Goal: Task Accomplishment & Management: Complete application form

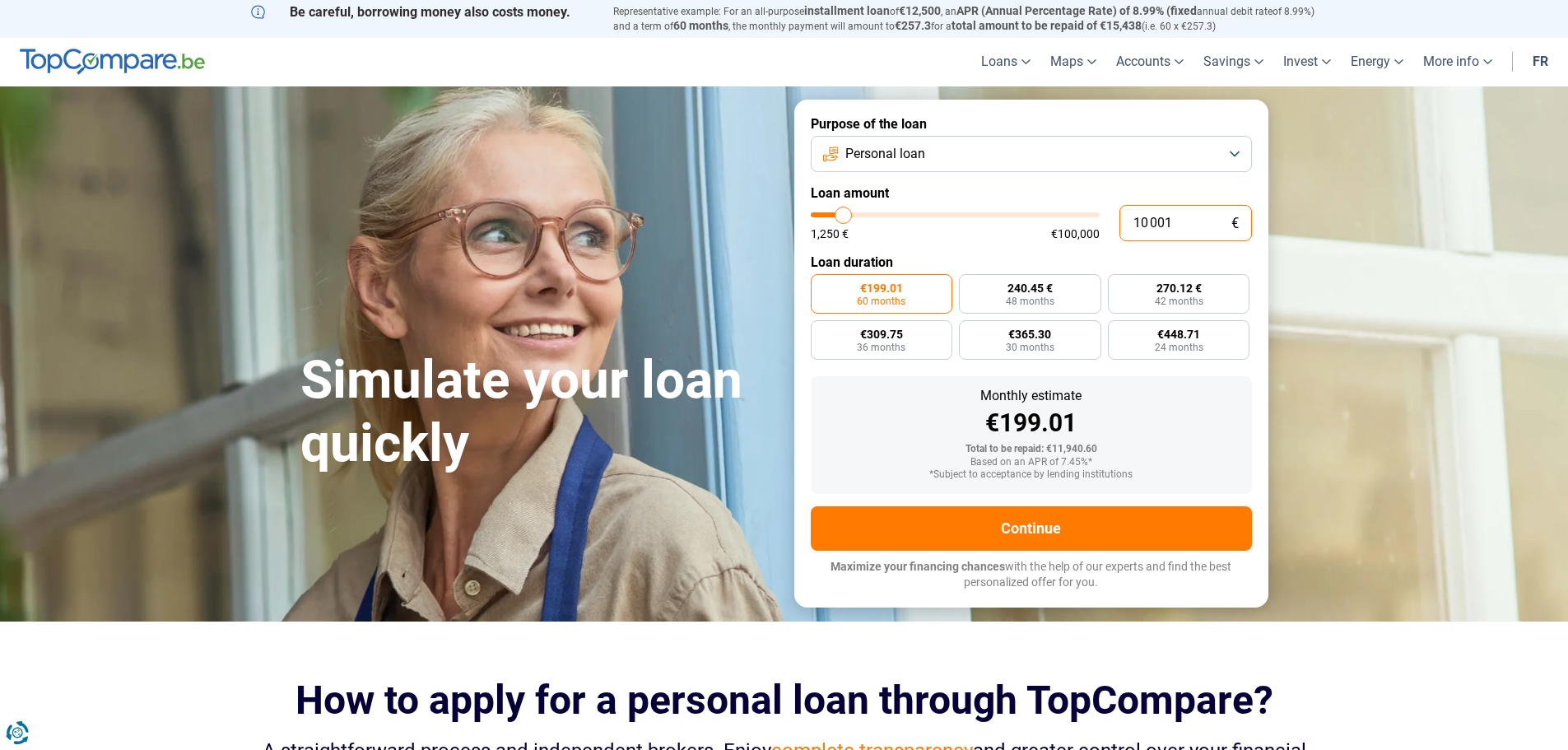
click at [1187, 214] on input "10 001" at bounding box center [1185, 223] width 132 height 36
drag, startPoint x: 1190, startPoint y: 224, endPoint x: 1025, endPoint y: 209, distance: 165.7
click at [1032, 244] on form "Purpose of the loan Personal loan Loan amount 10 001 € 1,250 € €100,000 Loan du…" at bounding box center [1031, 353] width 474 height 507
type input "5"
type input "1250"
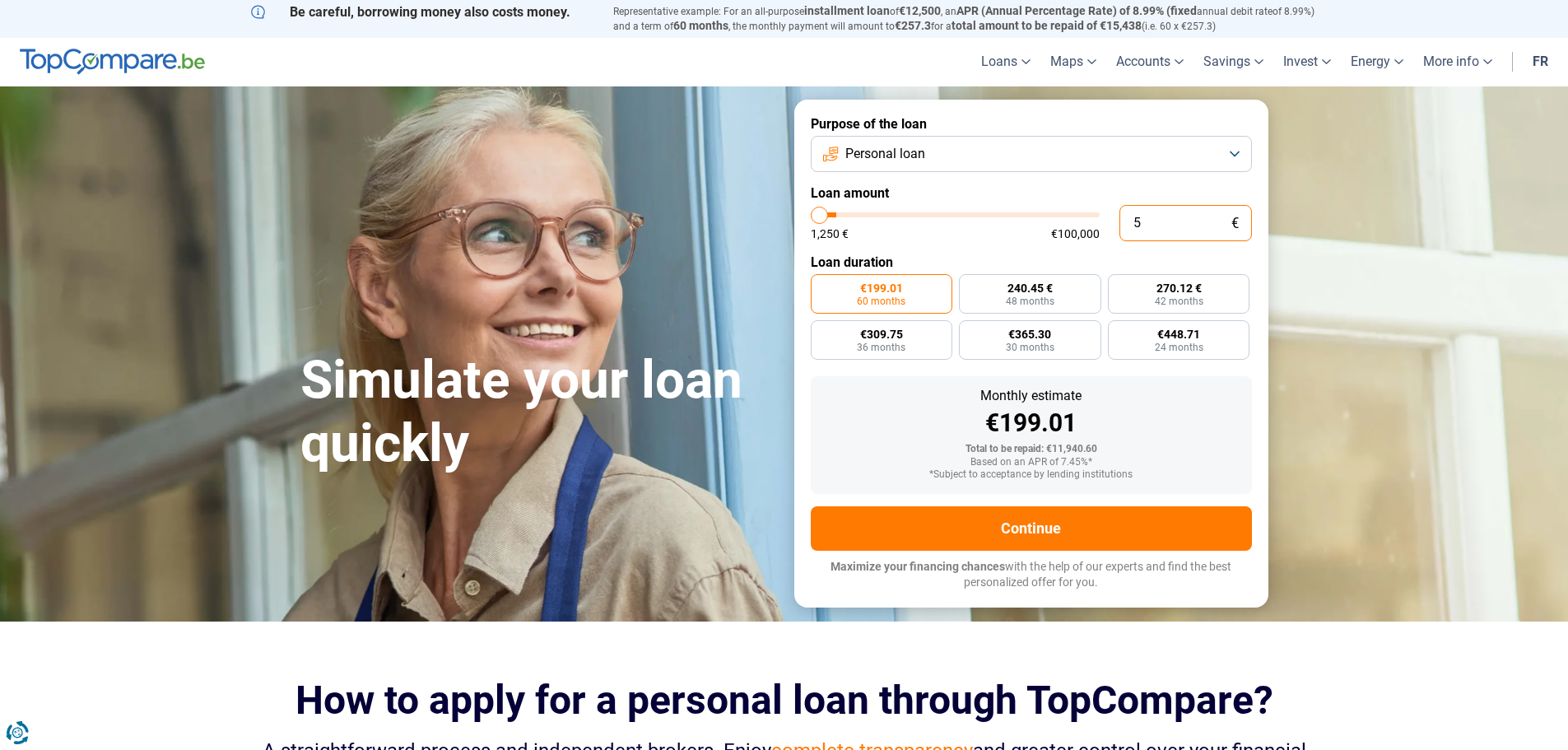
type input "50"
type input "1250"
type input "500"
type input "1250"
type input "5 000"
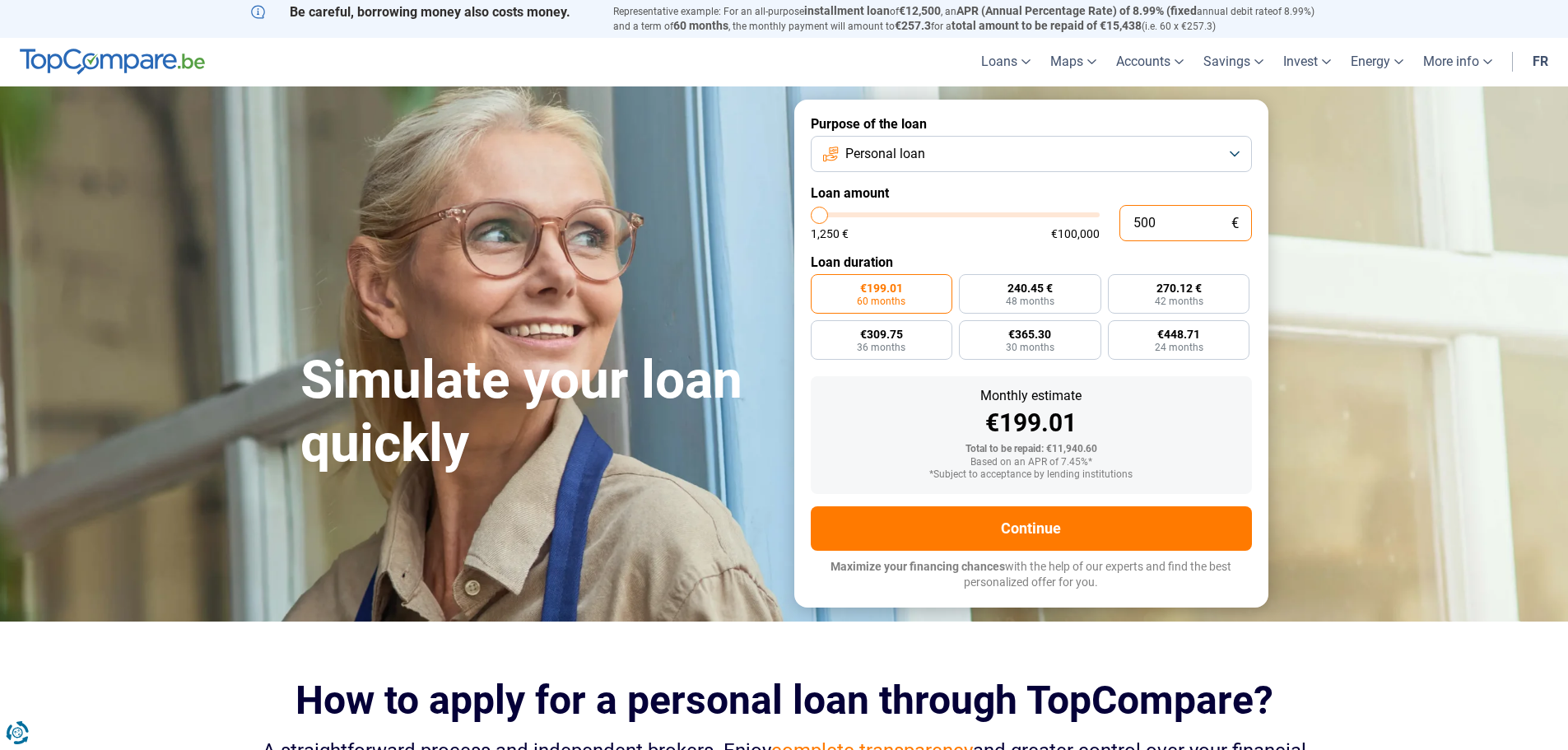
type input "5000"
type input "50 000"
type input "50000"
type input "50 000"
radio input "false"
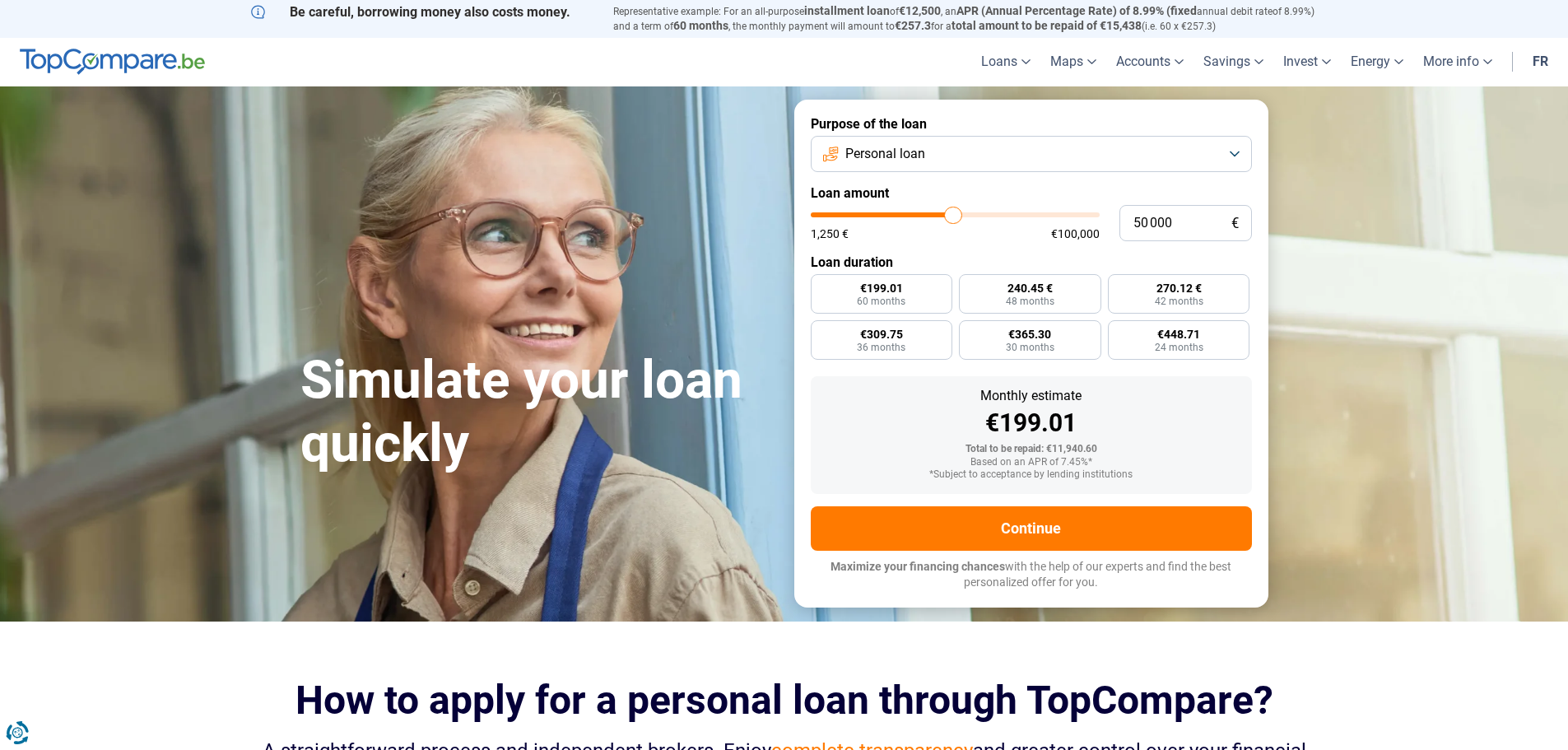
click at [1384, 269] on section "Simulez votre prêt rapidement Simulate your loan quickly Purpose of the loan Pe…" at bounding box center [784, 353] width 1568 height 534
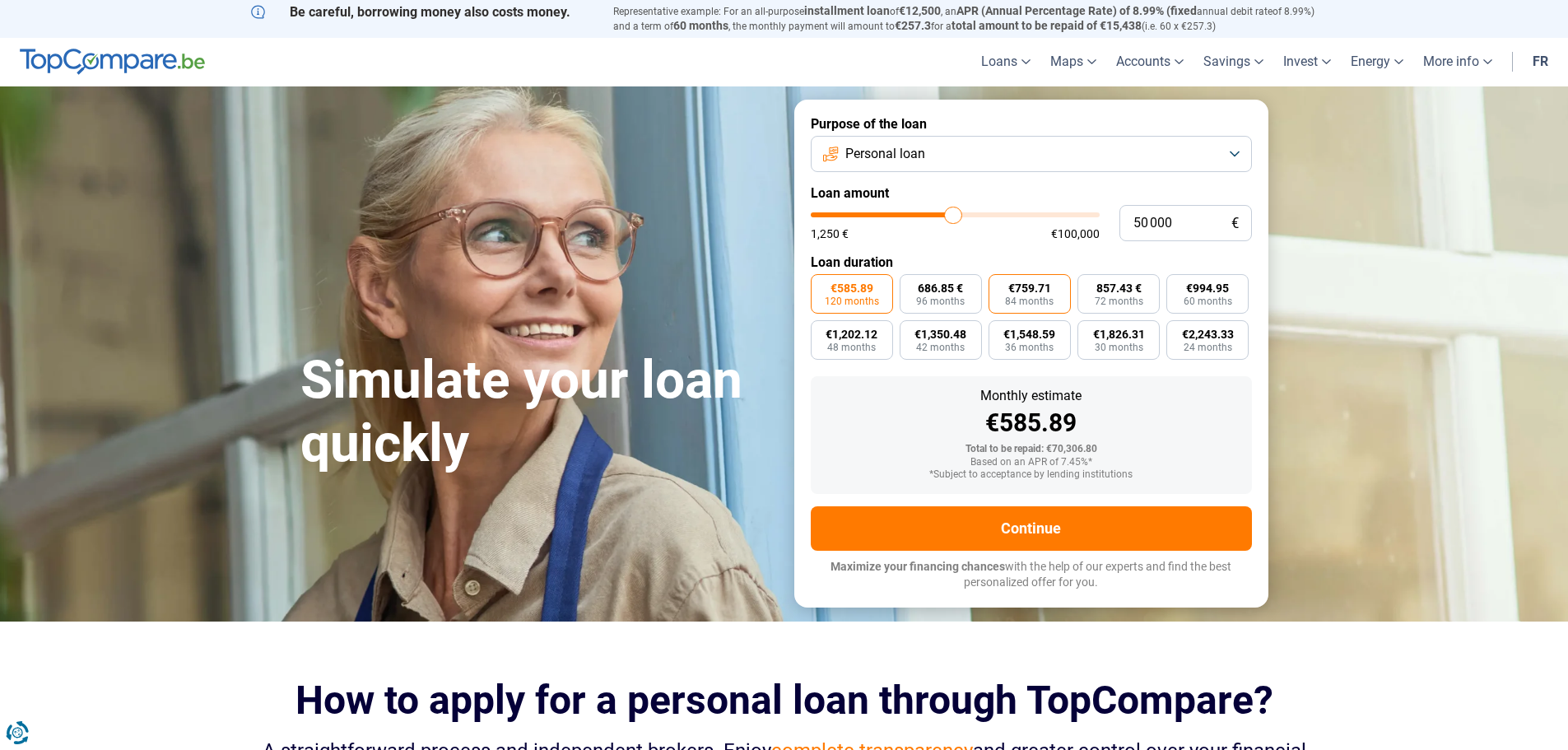
click at [1037, 295] on font "84 months" at bounding box center [1029, 301] width 49 height 11
click at [1000, 285] on input "€759.71 84 months" at bounding box center [993, 279] width 10 height 10
radio input "true"
click at [1127, 290] on font "857.43 €" at bounding box center [1120, 288] width 46 height 13
click at [1088, 285] on input "857.43 € 72 months" at bounding box center [1082, 279] width 10 height 10
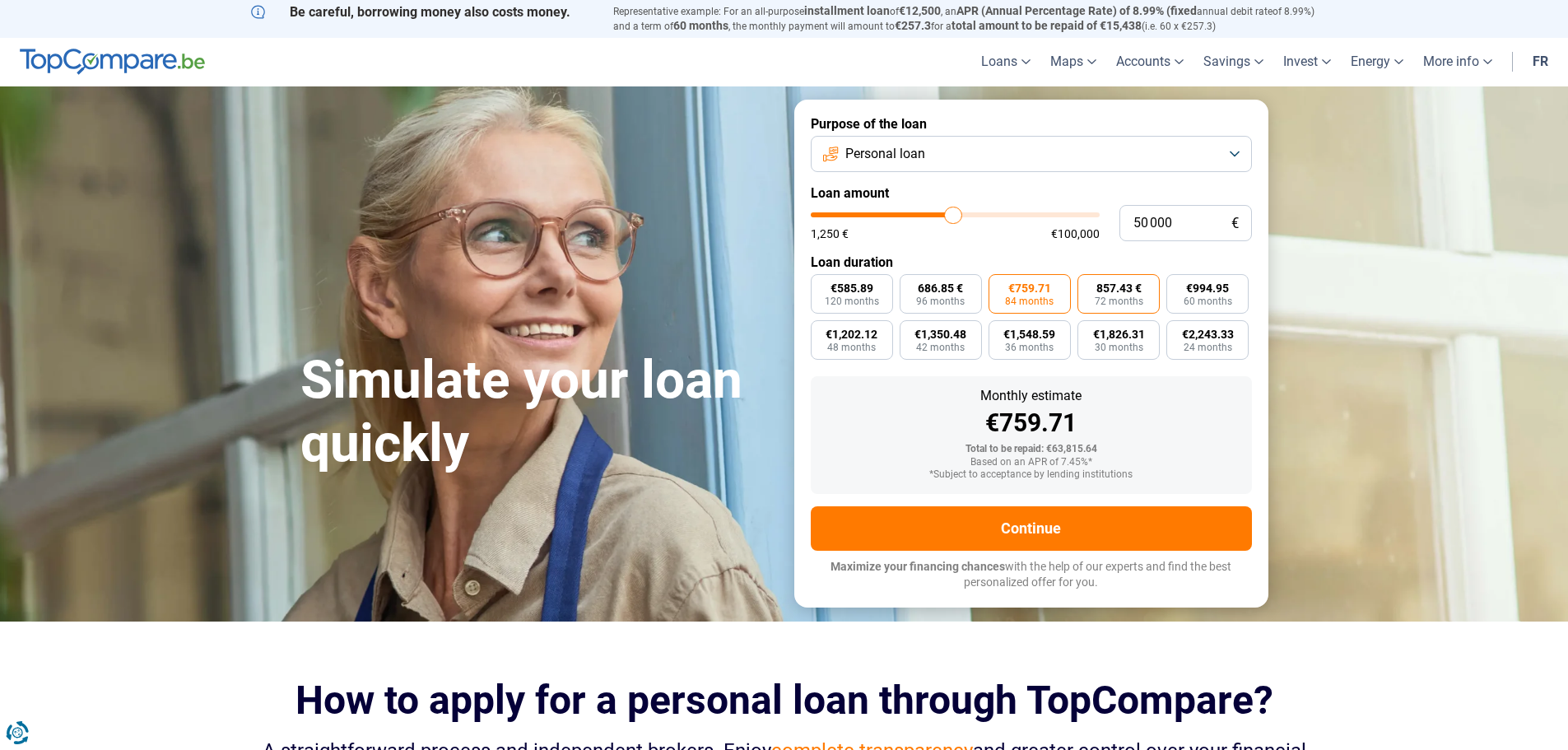
radio input "true"
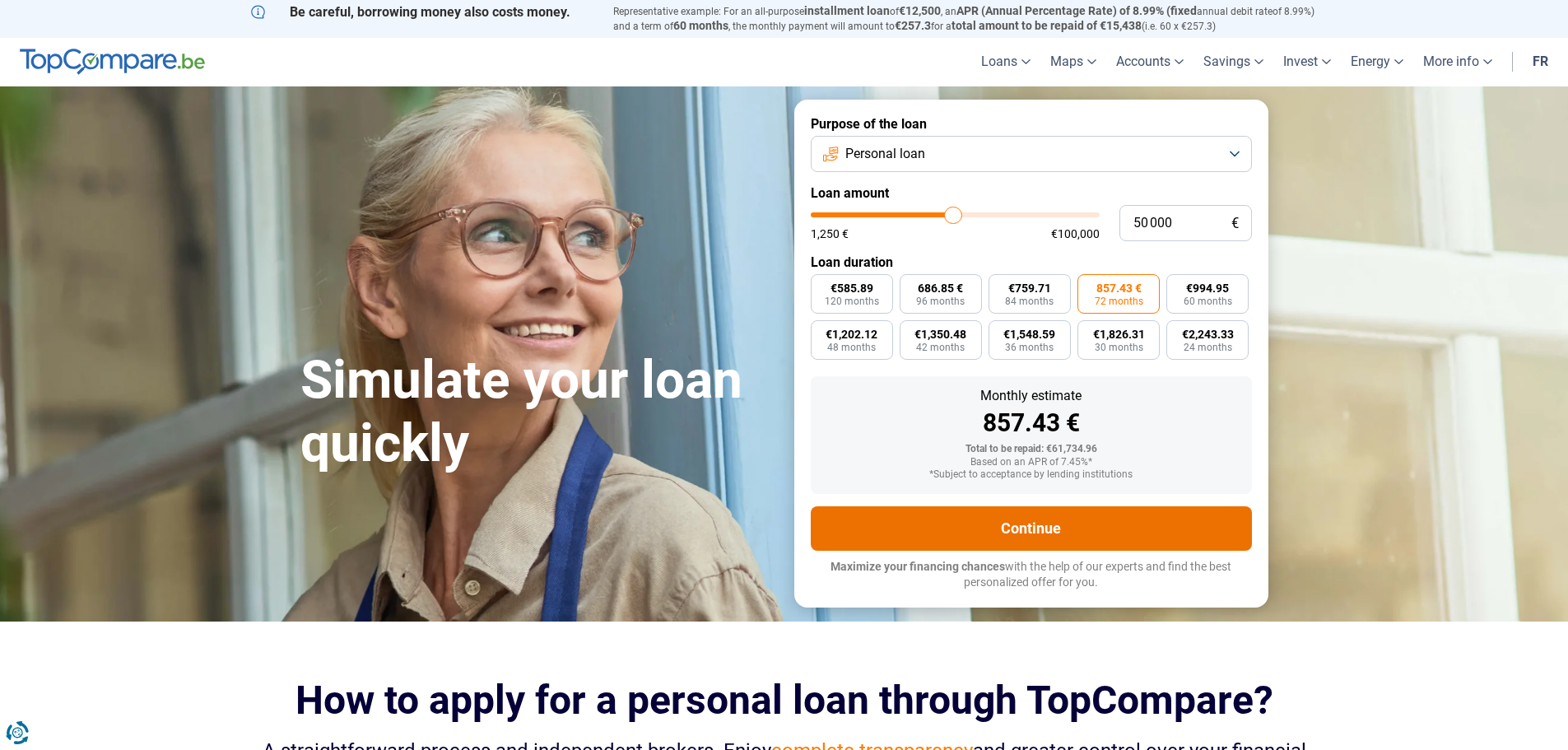
click at [1163, 520] on button "Continue" at bounding box center [1031, 528] width 441 height 45
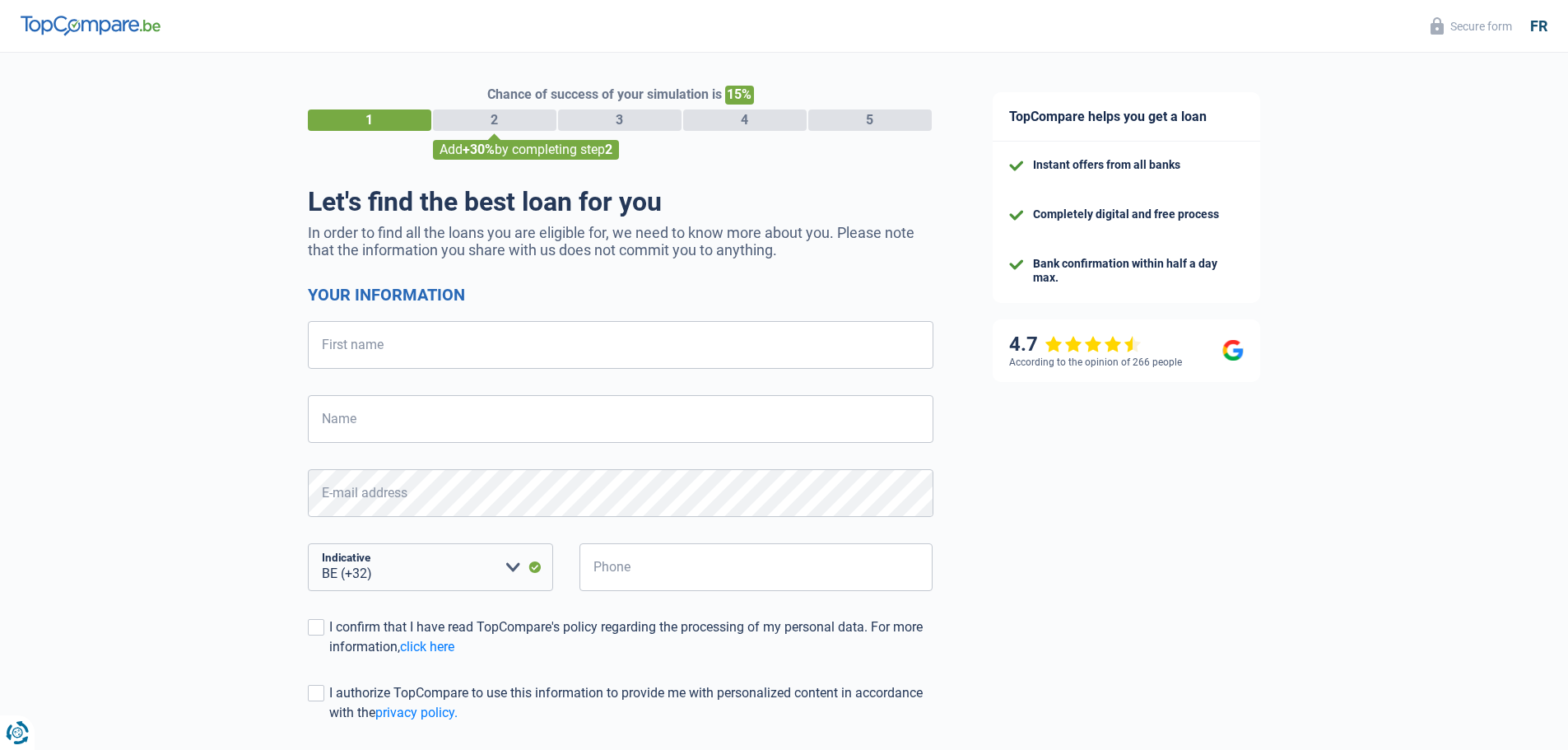
select select "32"
